Goal: Task Accomplishment & Management: Use online tool/utility

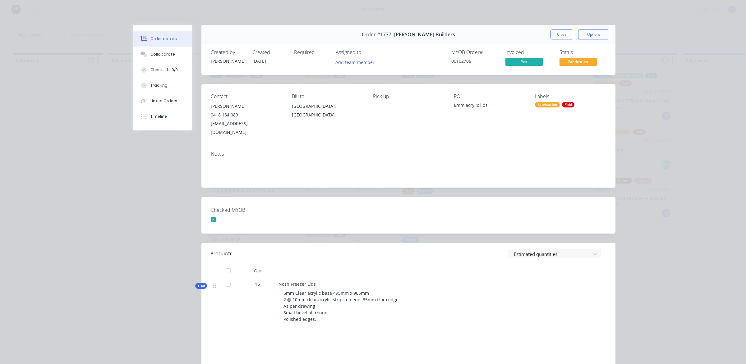
scroll to position [0, 388]
click at [558, 33] on button "Close" at bounding box center [561, 35] width 23 height 10
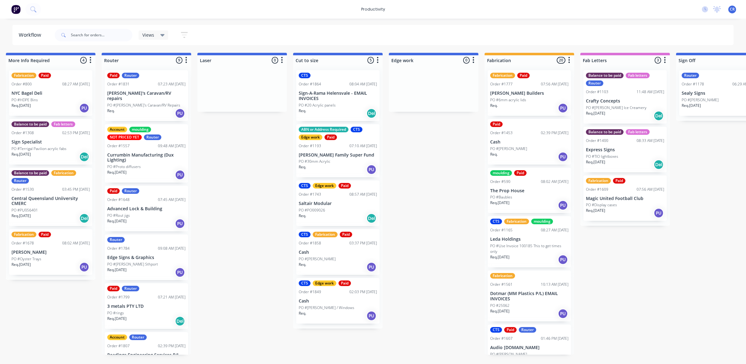
scroll to position [0, 311]
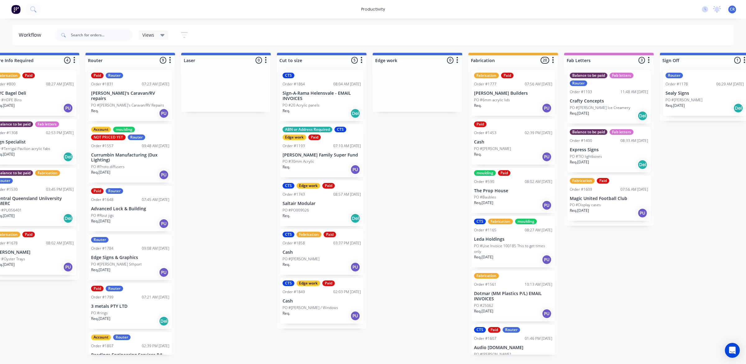
click at [149, 127] on div "Account moulding NOT PRICED YET Router" at bounding box center [130, 133] width 78 height 13
